Goal: Task Accomplishment & Management: Complete application form

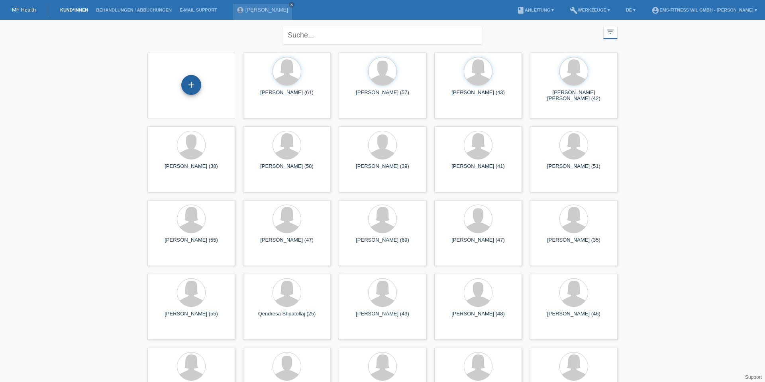
click at [189, 89] on div "+" at bounding box center [191, 85] width 20 height 20
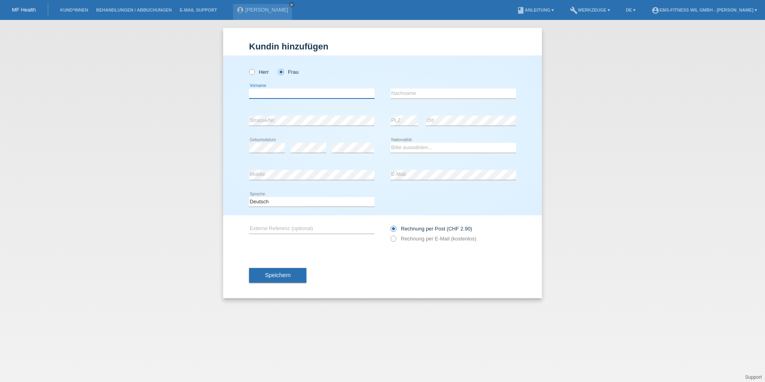
click at [284, 91] on input "text" at bounding box center [312, 93] width 126 height 10
type input "Cinzia"
click at [412, 86] on div "error Nachname" at bounding box center [454, 93] width 126 height 27
click at [414, 96] on input "text" at bounding box center [454, 93] width 126 height 10
type input "Cortese"
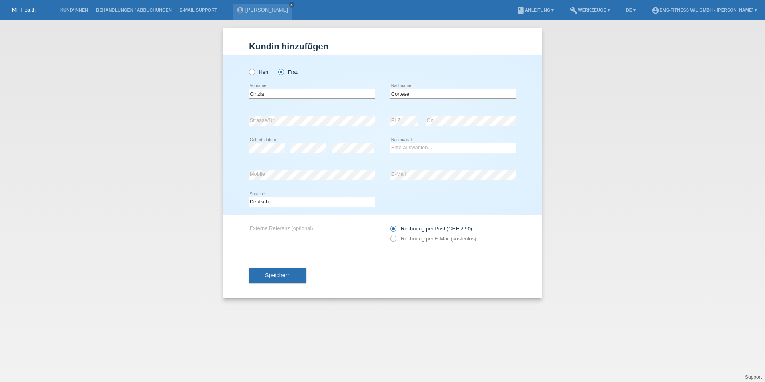
click at [406, 153] on div "Bitte auswählen... Schweiz Deutschland Liechtenstein Österreich ------------ Af…" at bounding box center [454, 147] width 126 height 27
click at [406, 150] on select "Bitte auswählen... Schweiz Deutschland Liechtenstein Österreich ------------ Af…" at bounding box center [454, 148] width 126 height 10
select select "CH"
click at [295, 276] on button "Speichern" at bounding box center [277, 275] width 57 height 15
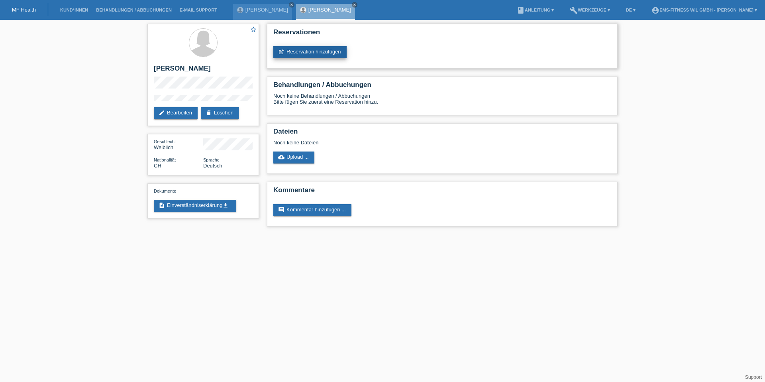
click at [302, 52] on link "post_add Reservation hinzufügen" at bounding box center [309, 52] width 73 height 12
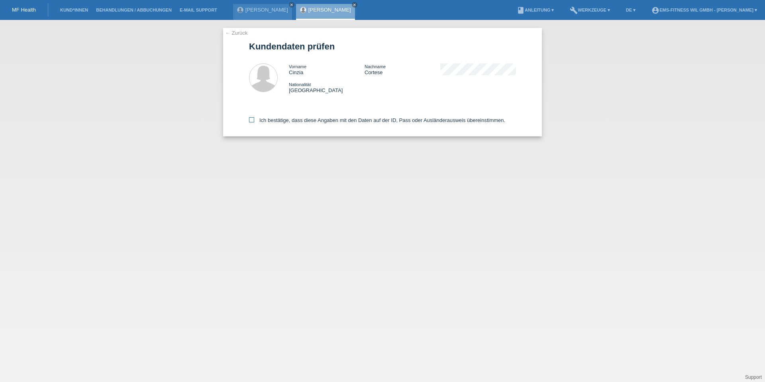
click at [289, 121] on label "Ich bestätige, dass diese Angaben mit den Daten auf der ID, Pass oder Ausländer…" at bounding box center [377, 120] width 256 height 6
click at [254, 121] on input "Ich bestätige, dass diese Angaben mit den Daten auf der ID, Pass oder Ausländer…" at bounding box center [251, 119] width 5 height 5
checkbox input "true"
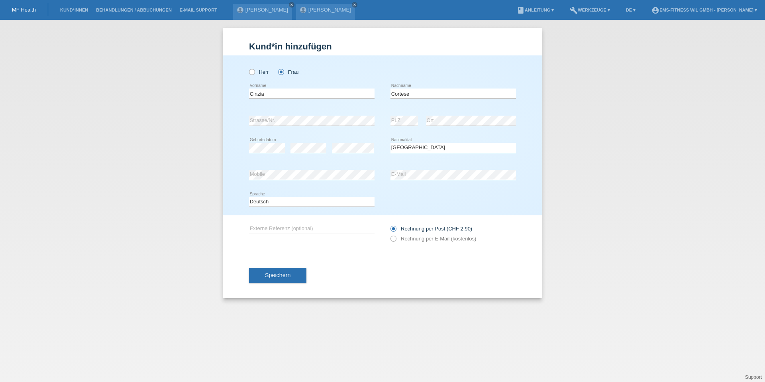
select select "CH"
click at [401, 236] on label "Rechnung per E-Mail (kostenlos)" at bounding box center [434, 239] width 86 height 6
click at [402, 237] on label "Rechnung per E-Mail (kostenlos)" at bounding box center [434, 239] width 86 height 6
click at [389, 234] on icon at bounding box center [389, 234] width 0 height 0
click at [407, 237] on label "Rechnung per E-Mail (kostenlos)" at bounding box center [434, 239] width 86 height 6
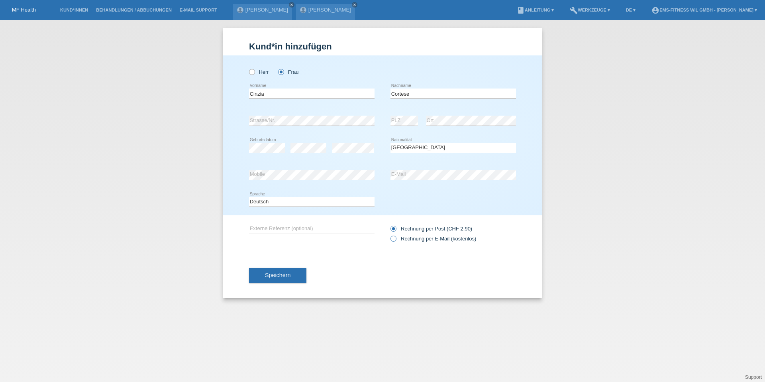
click at [396, 237] on input "Rechnung per E-Mail (kostenlos)" at bounding box center [393, 241] width 5 height 10
radio input "true"
click at [298, 272] on button "Speichern" at bounding box center [277, 275] width 57 height 15
